Goal: Use online tool/utility: Utilize a website feature to perform a specific function

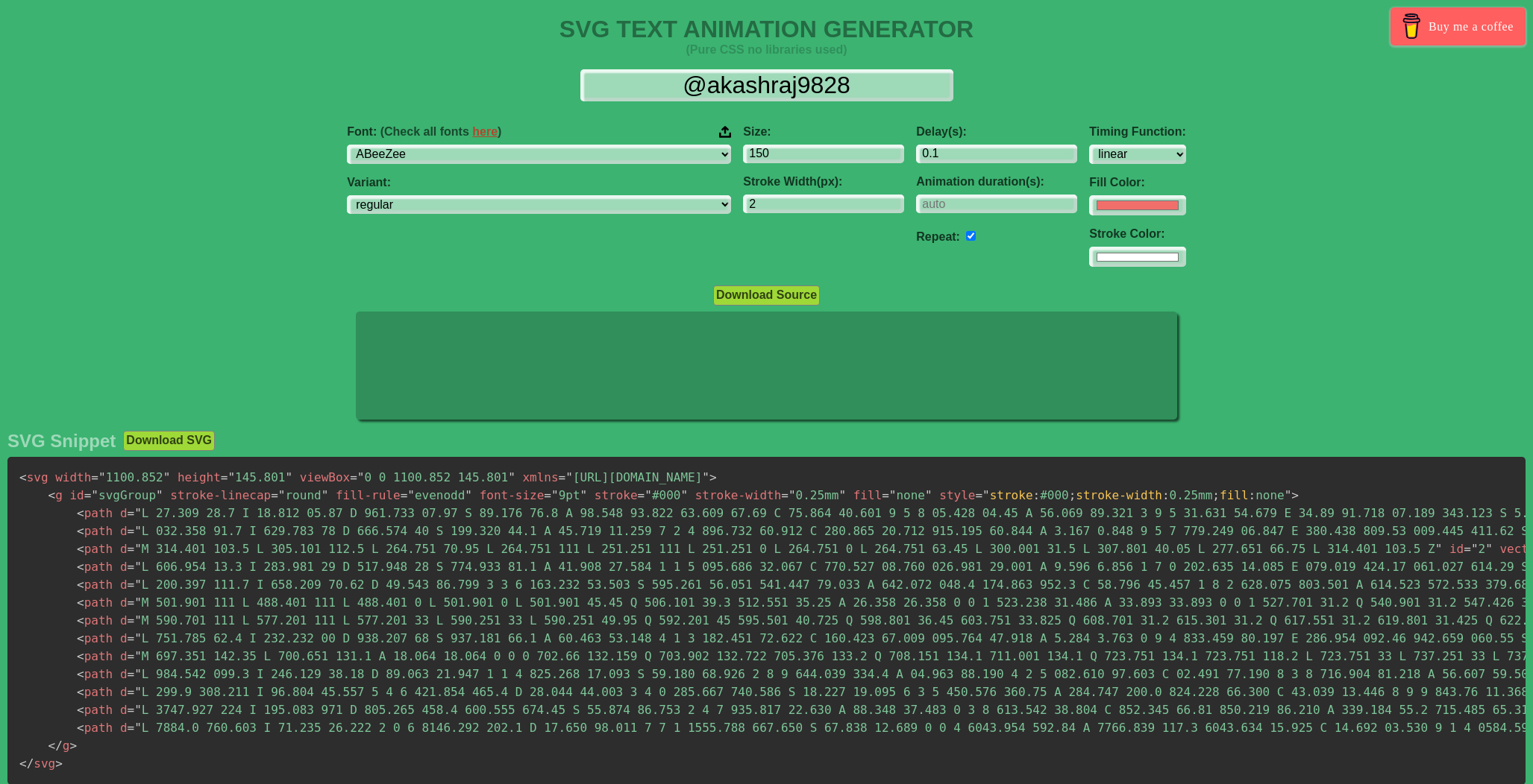
select select "linear"
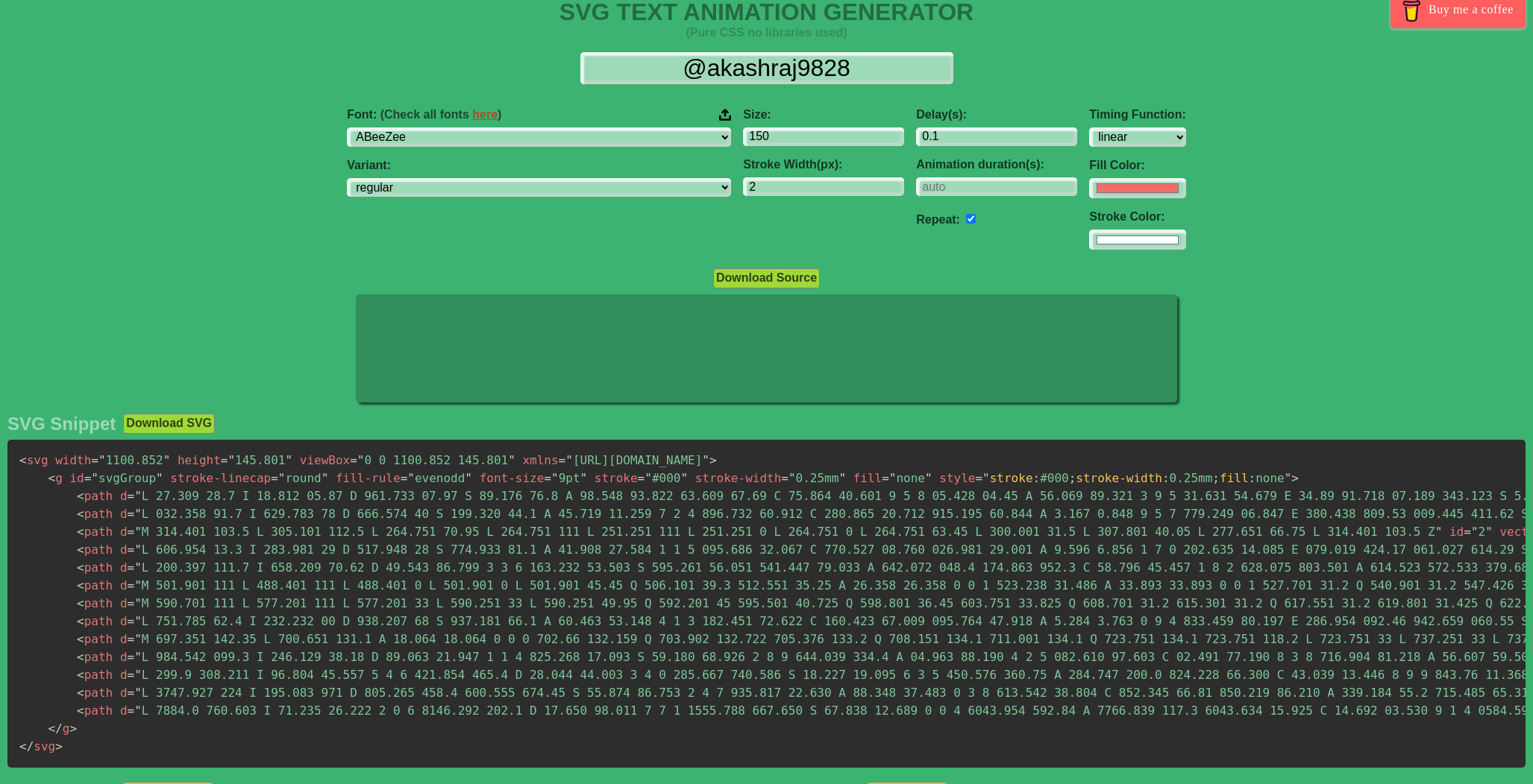
scroll to position [18, 0]
click at [546, 138] on select "ABeeZee [PERSON_NAME] Display AR One Sans [PERSON_NAME] Libre Aboreto Abril Fat…" at bounding box center [539, 137] width 384 height 20
click at [461, 127] on select "ABeeZee [PERSON_NAME] Display AR One Sans [PERSON_NAME] Libre Aboreto Abril Fat…" at bounding box center [539, 137] width 384 height 20
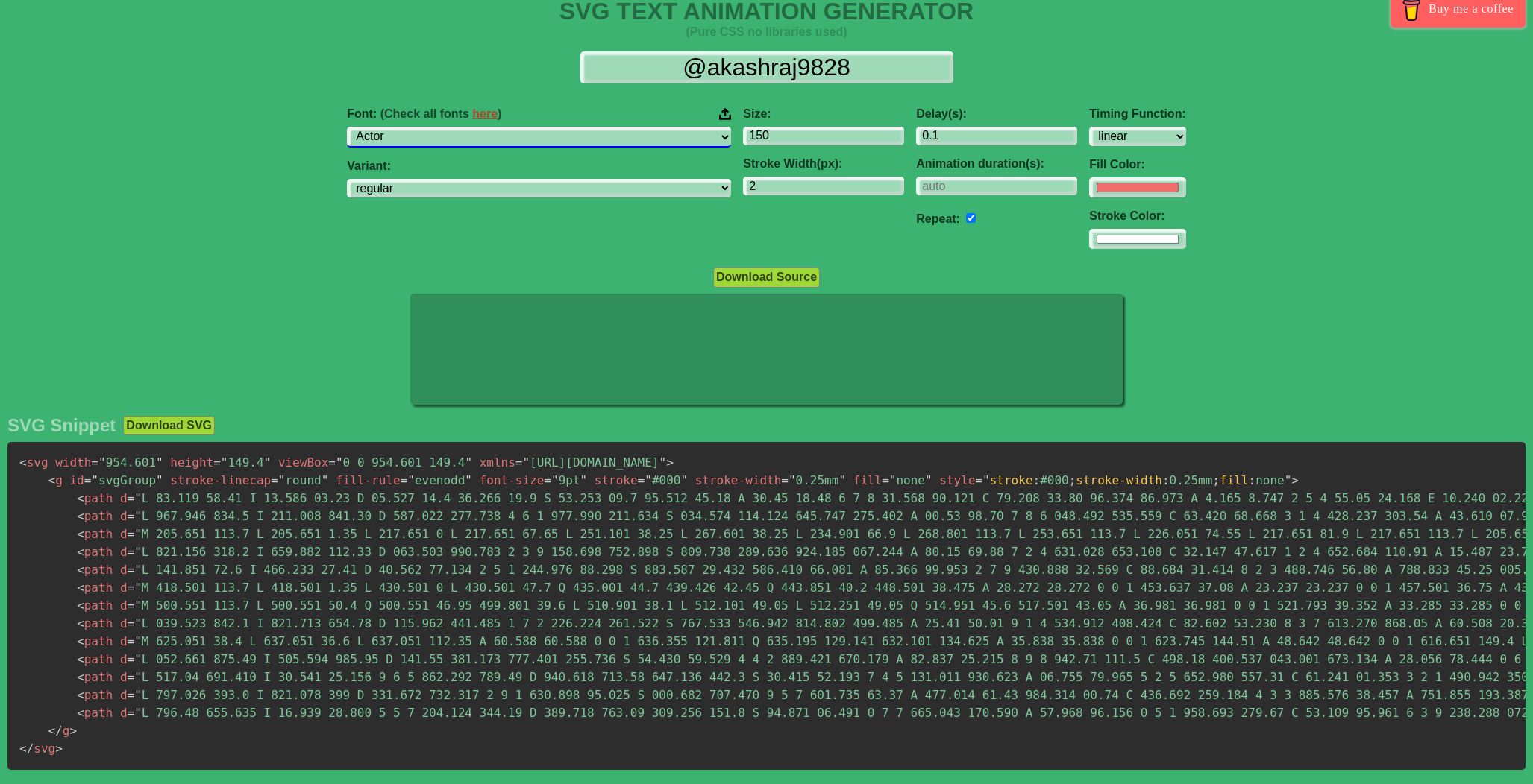
click at [565, 130] on select "ABeeZee [PERSON_NAME] Display AR One Sans [PERSON_NAME] Libre Aboreto Abril Fat…" at bounding box center [539, 137] width 384 height 20
select select "Alata"
click at [461, 127] on select "ABeeZee [PERSON_NAME] Display AR One Sans [PERSON_NAME] Libre Aboreto Abril Fat…" at bounding box center [539, 137] width 384 height 20
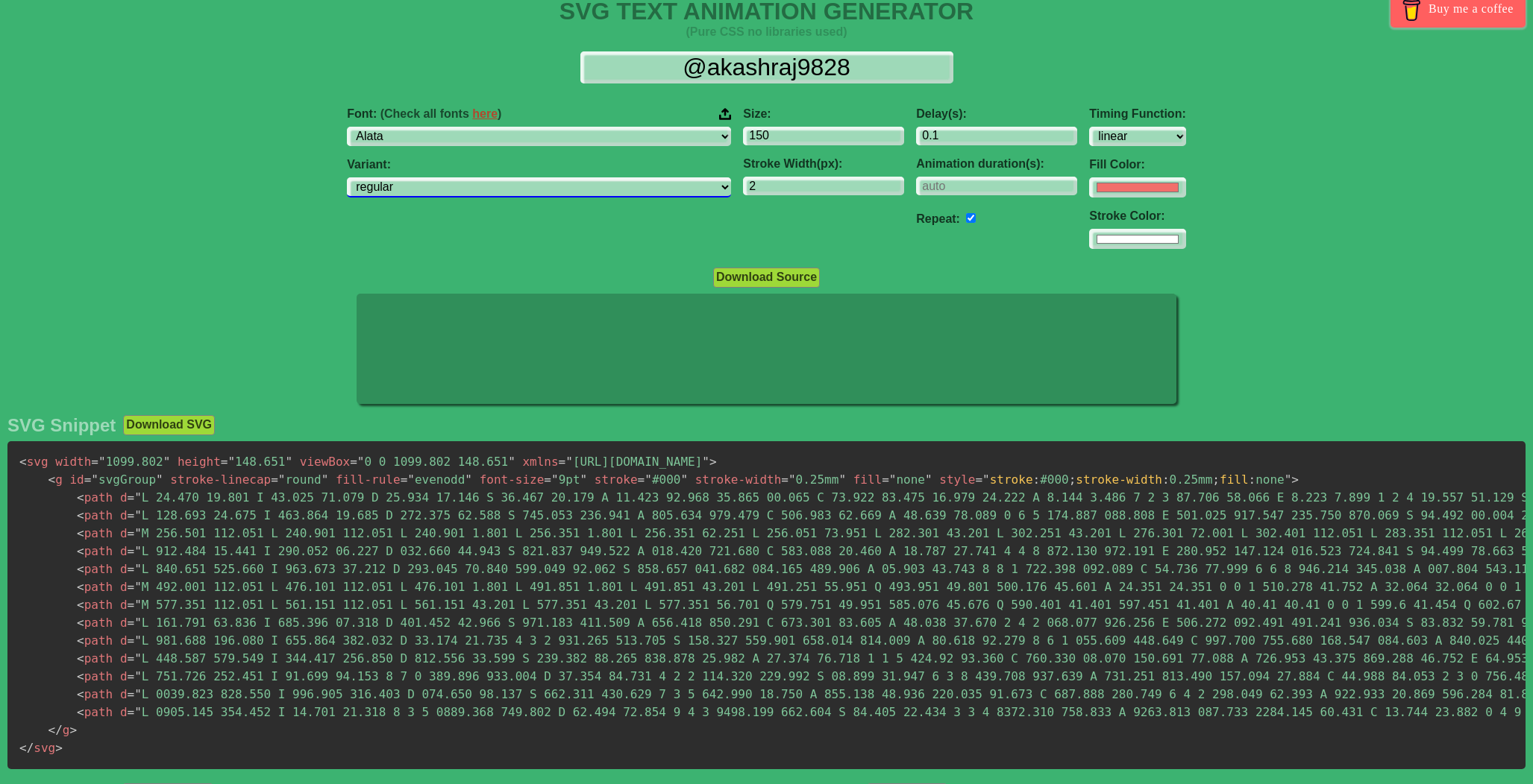
click at [544, 183] on select "regular" at bounding box center [539, 188] width 384 height 20
click at [461, 178] on select "regular" at bounding box center [539, 188] width 384 height 20
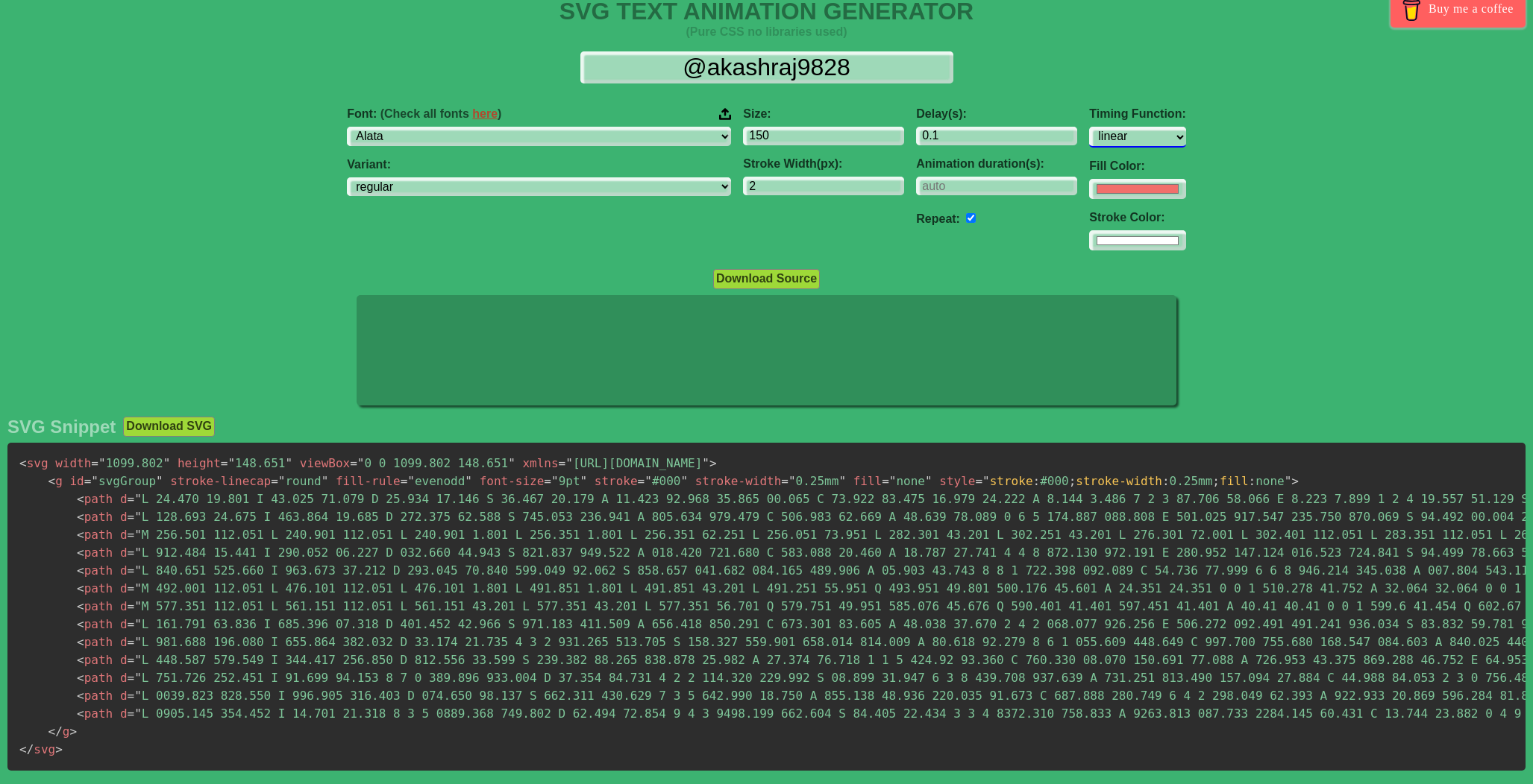
click at [1089, 142] on select "ease ease-in ease-out ease-in-out linear step-start step-end" at bounding box center [1137, 137] width 96 height 20
click at [1089, 127] on select "ease ease-in ease-out ease-in-out linear step-start step-end" at bounding box center [1137, 137] width 96 height 20
click at [1089, 144] on select "ease ease-in ease-out ease-in-out linear step-start step-end" at bounding box center [1137, 137] width 96 height 20
select select "ease-out"
click at [1089, 127] on select "ease ease-in ease-out ease-in-out linear step-start step-end" at bounding box center [1137, 137] width 96 height 20
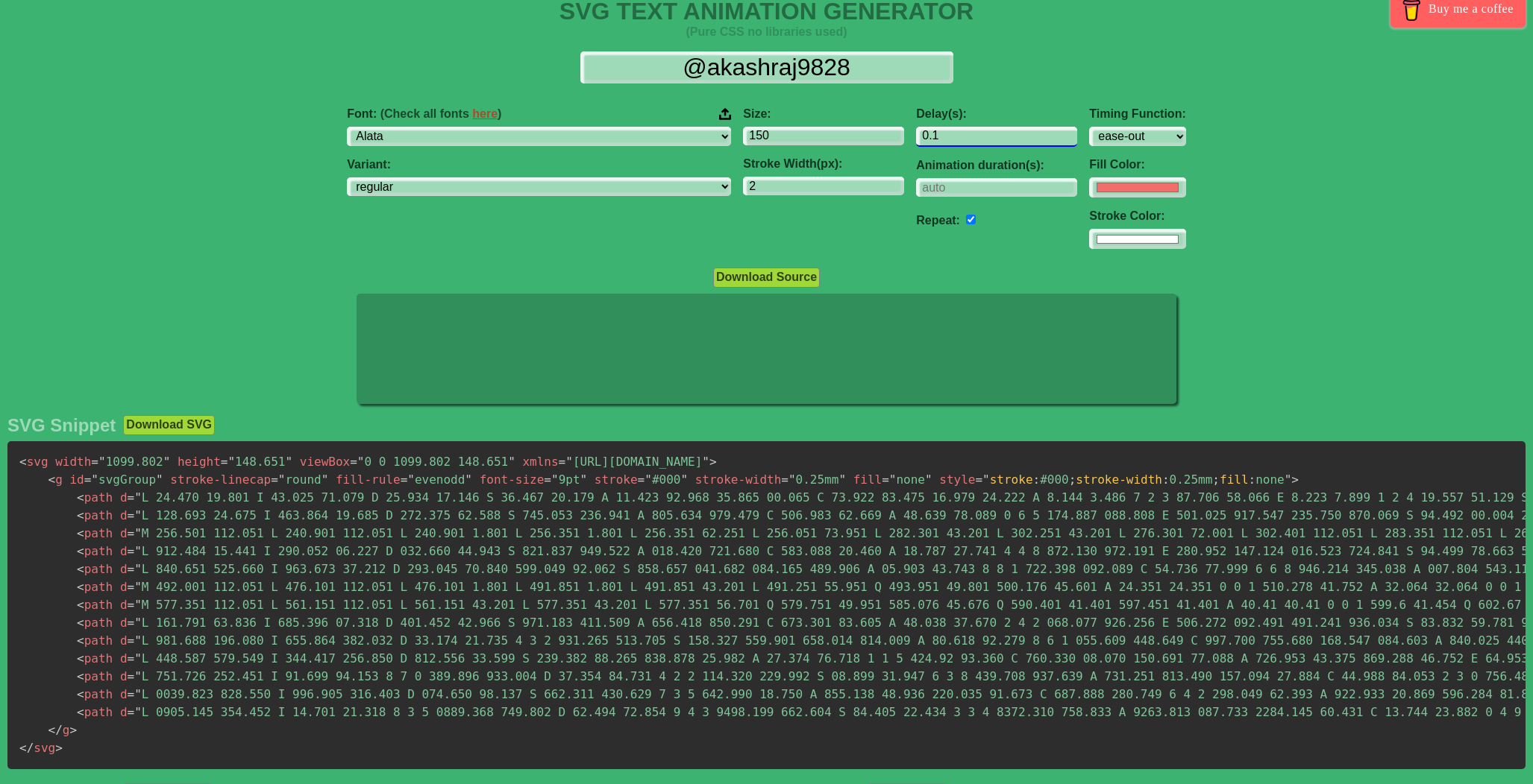
drag, startPoint x: 850, startPoint y: 134, endPoint x: 842, endPoint y: 135, distance: 8.1
click at [916, 135] on input "0.1" at bounding box center [997, 137] width 161 height 20
click at [743, 191] on input "2" at bounding box center [823, 187] width 161 height 20
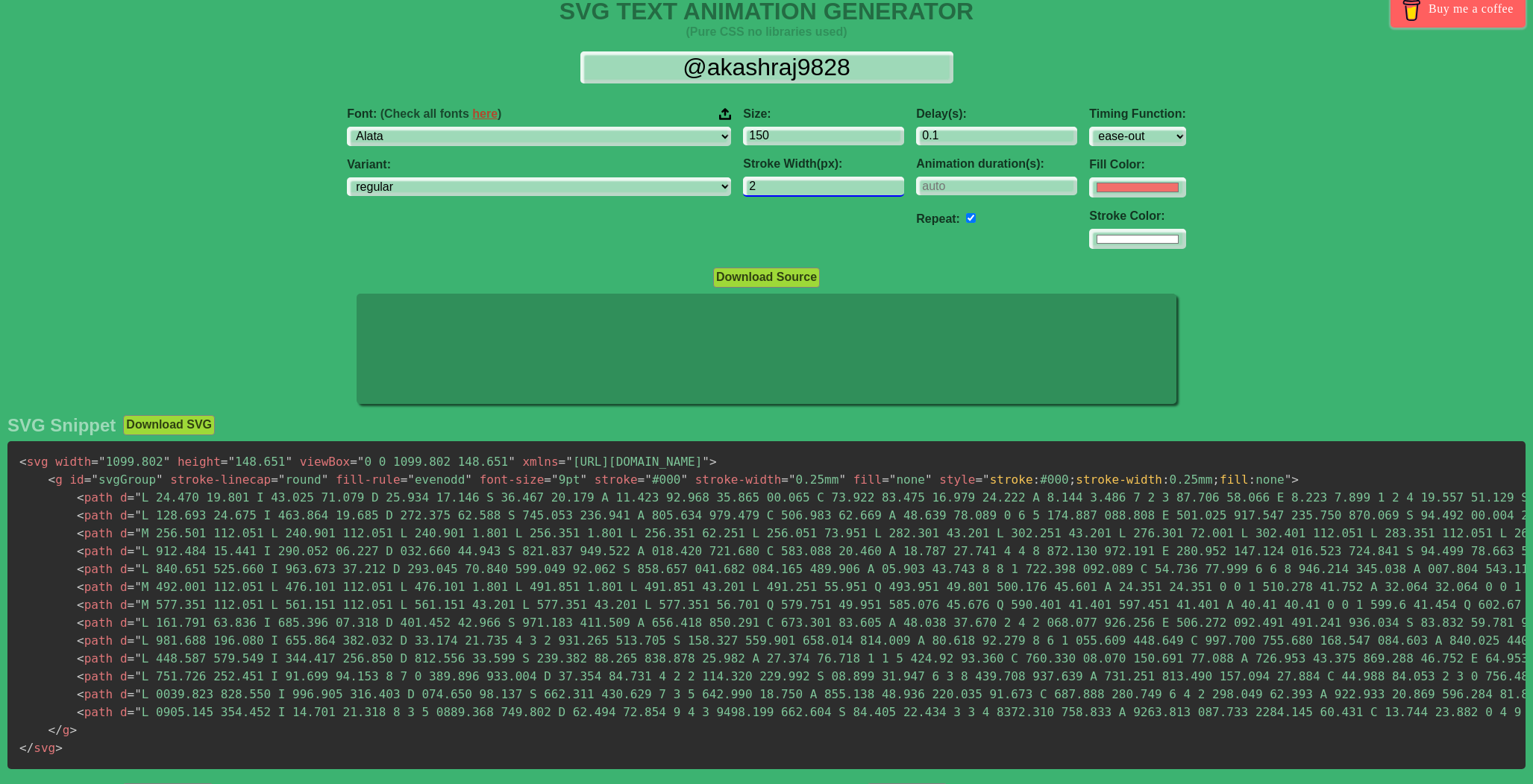
click at [743, 191] on input "2" at bounding box center [823, 187] width 161 height 20
type input "0"
click at [277, 186] on div "Font: (Check all fonts here ) ABeeZee [PERSON_NAME] Display AR One Sans [PERSON…" at bounding box center [766, 178] width 1533 height 166
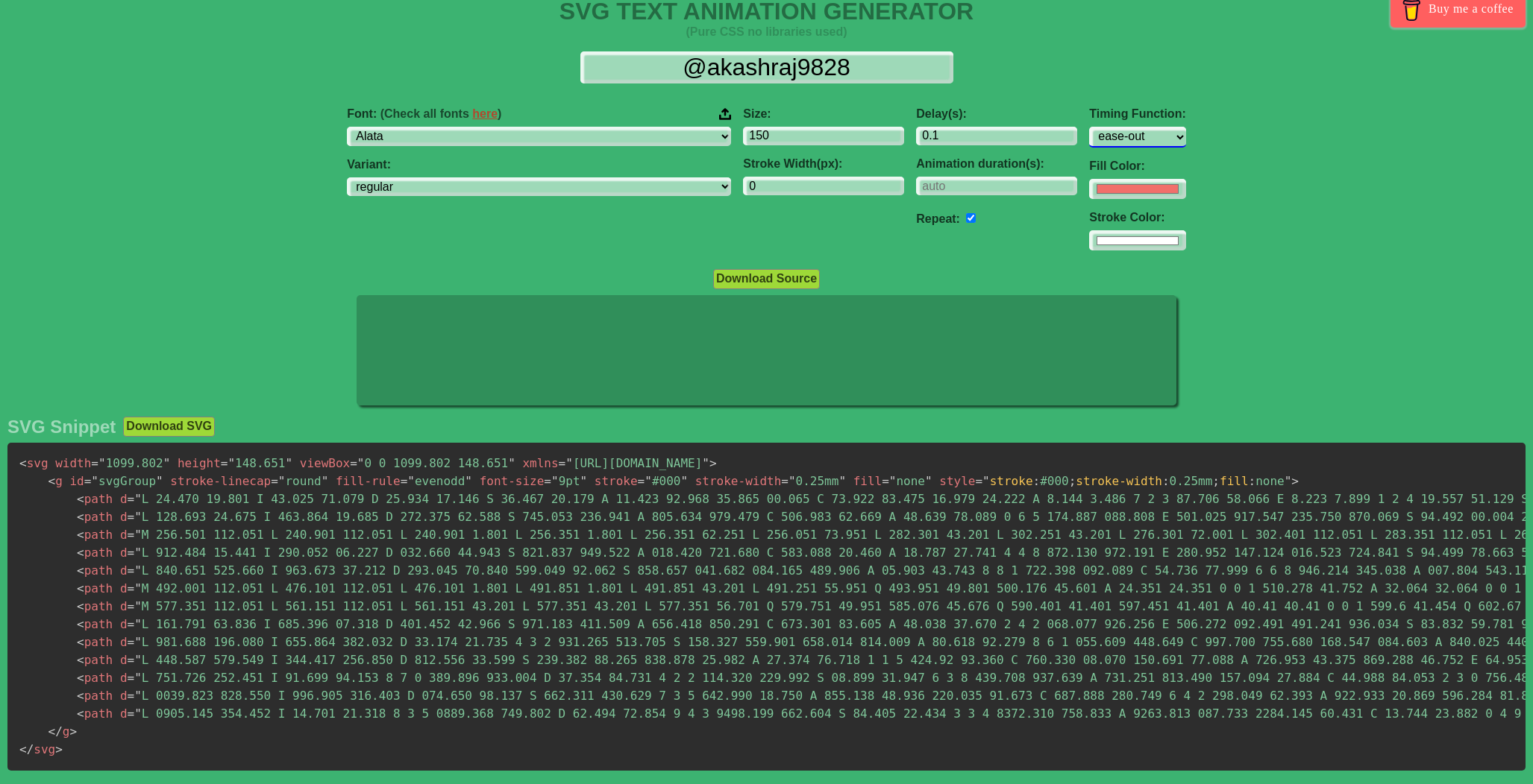
click at [1089, 139] on select "ease ease-in ease-out ease-in-out linear step-start step-end" at bounding box center [1137, 137] width 96 height 20
select select "linear"
click at [1089, 127] on select "ease ease-in ease-out ease-in-out linear step-start step-end" at bounding box center [1137, 137] width 96 height 20
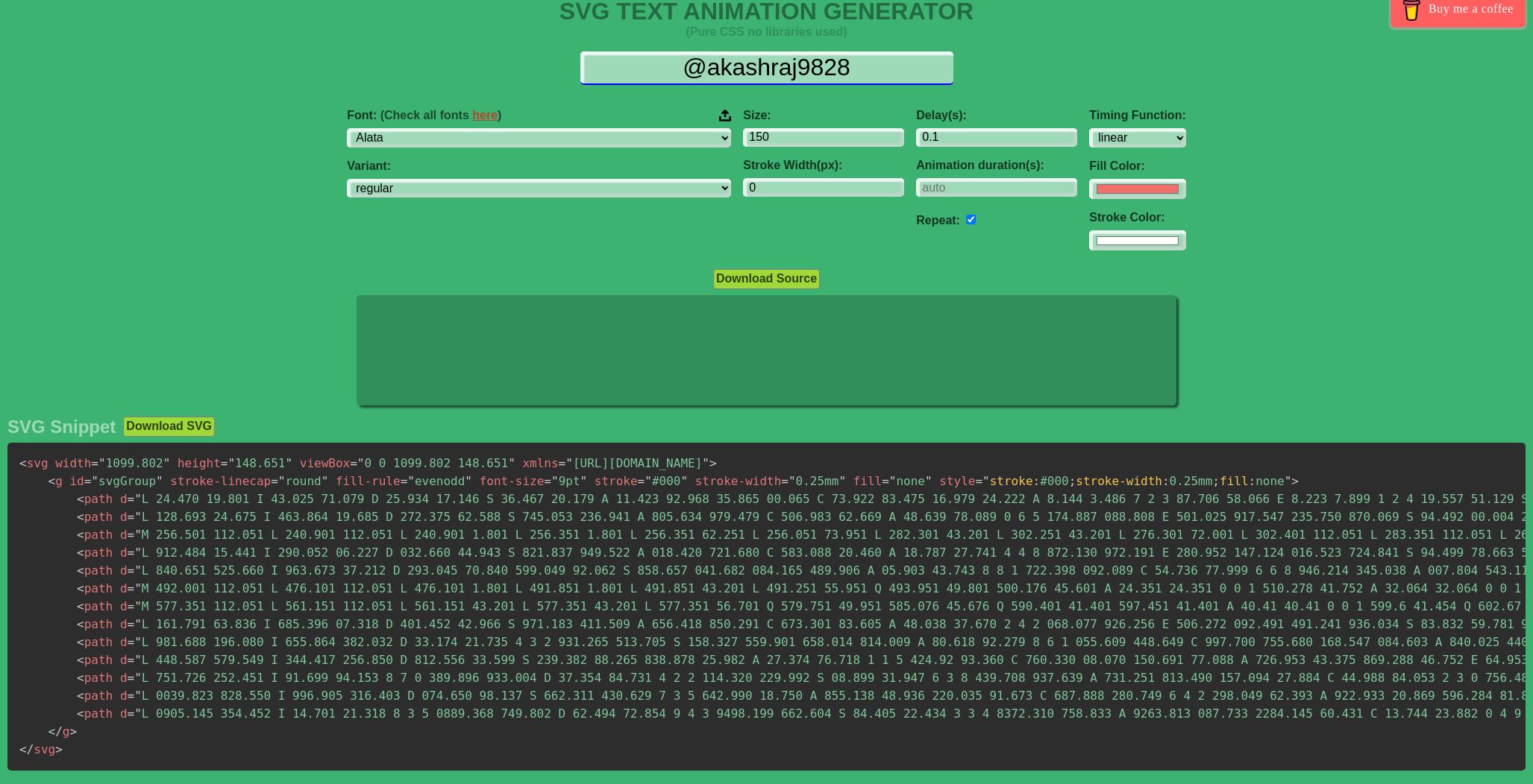
click at [713, 72] on input "@akashraj9828" at bounding box center [766, 69] width 373 height 34
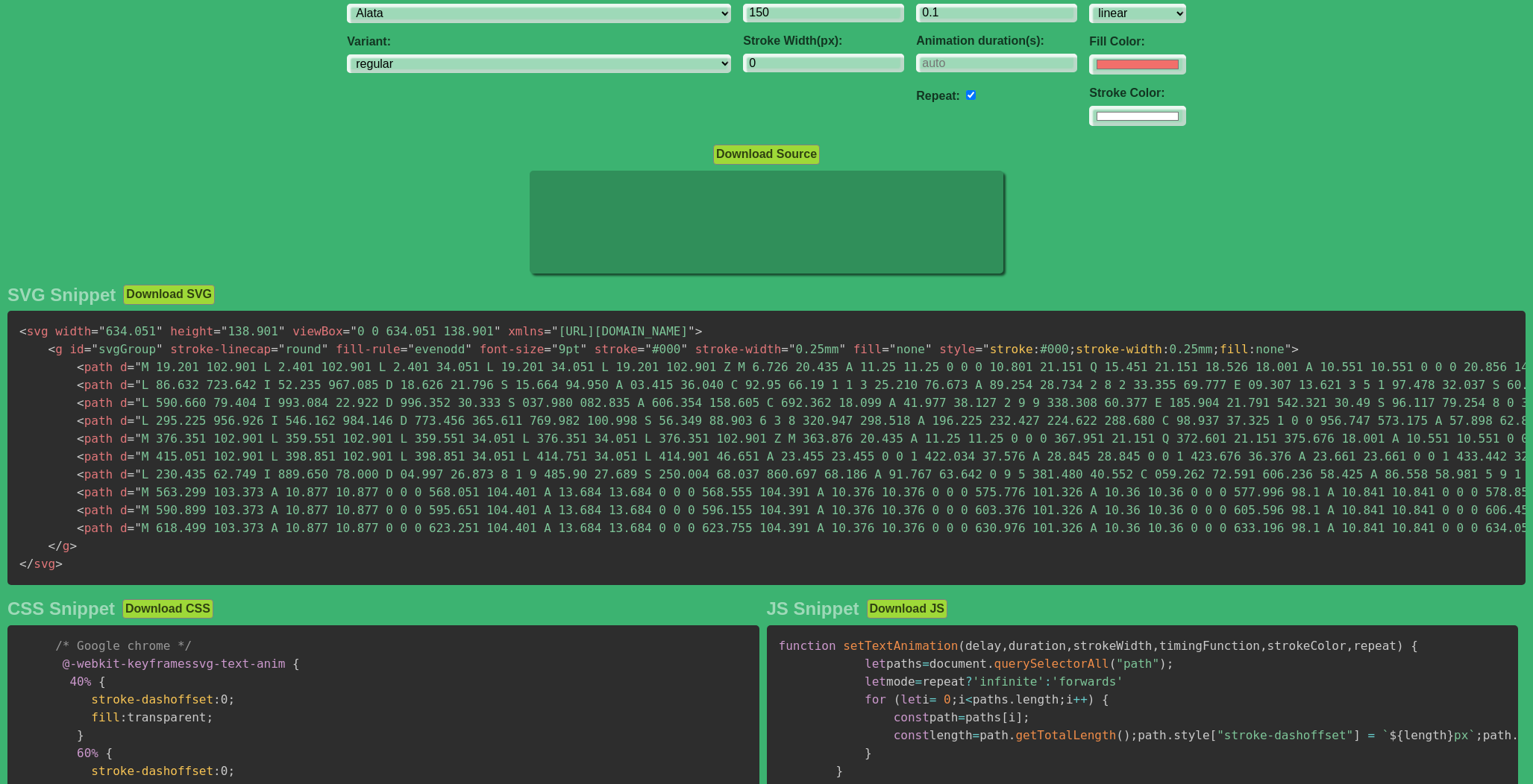
scroll to position [0, 0]
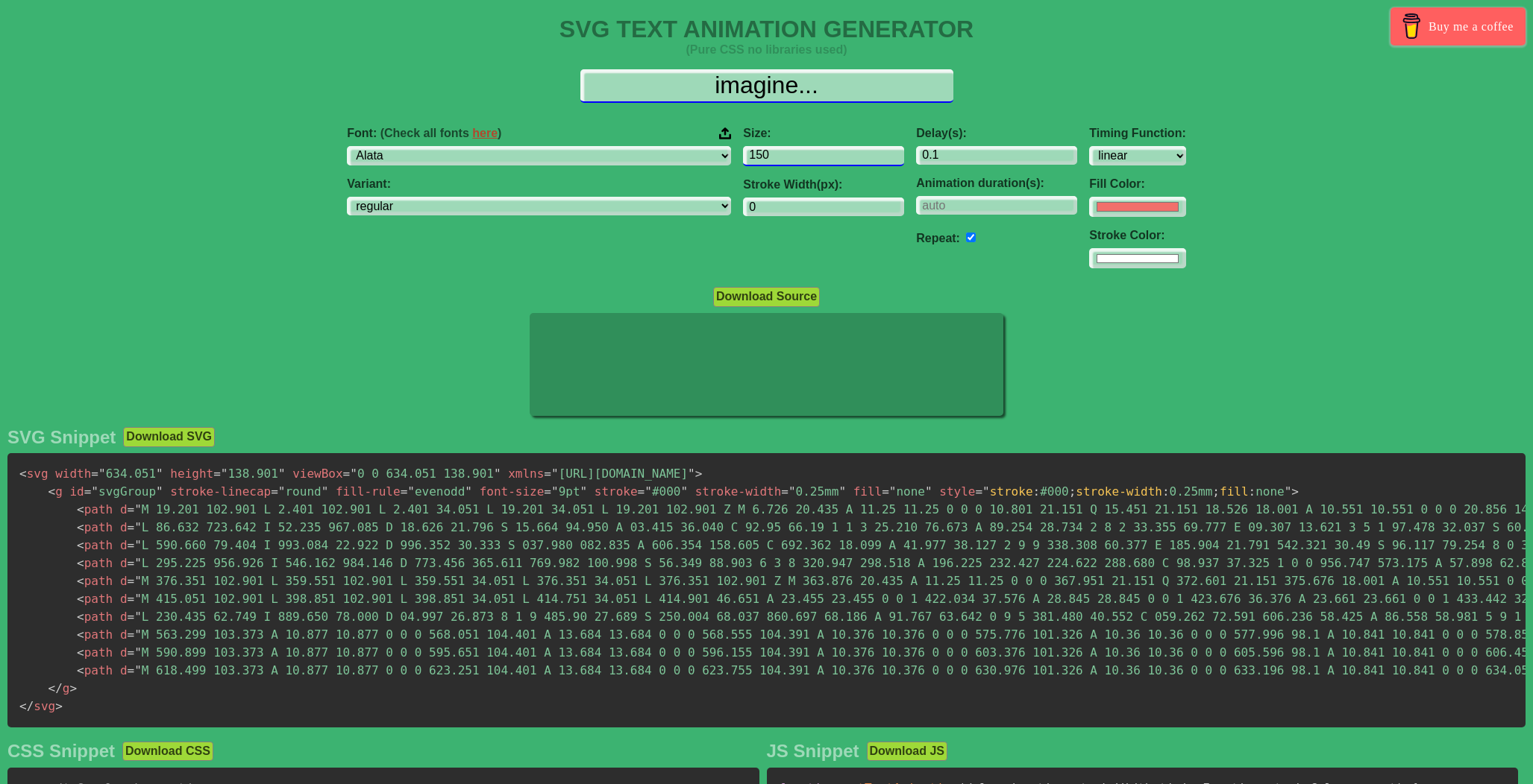
type input "imagine..."
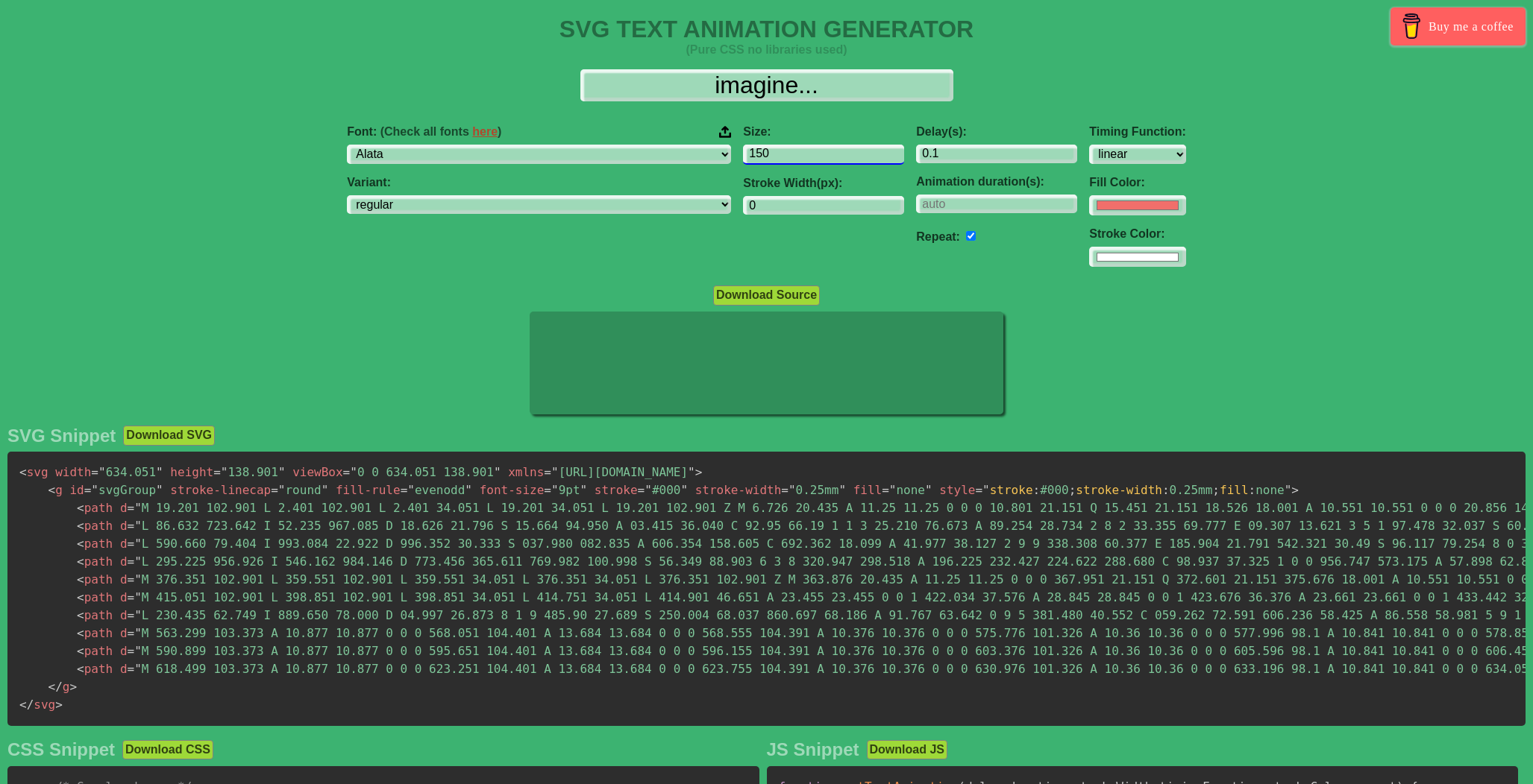
click at [743, 149] on input "150" at bounding box center [823, 155] width 161 height 20
click at [743, 155] on input "150" at bounding box center [823, 155] width 161 height 20
